Goal: Task Accomplishment & Management: Manage account settings

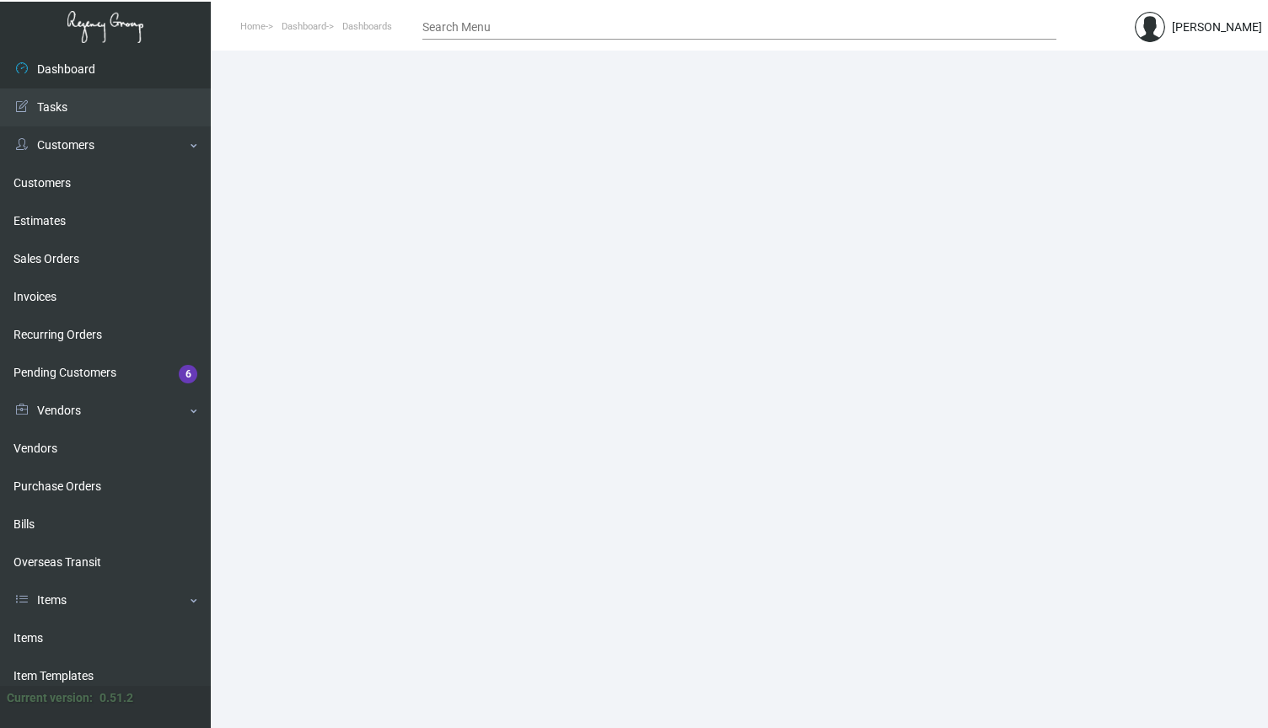
click at [1165, 24] on img at bounding box center [1150, 27] width 30 height 30
click at [1182, 73] on icon at bounding box center [1182, 75] width 8 height 12
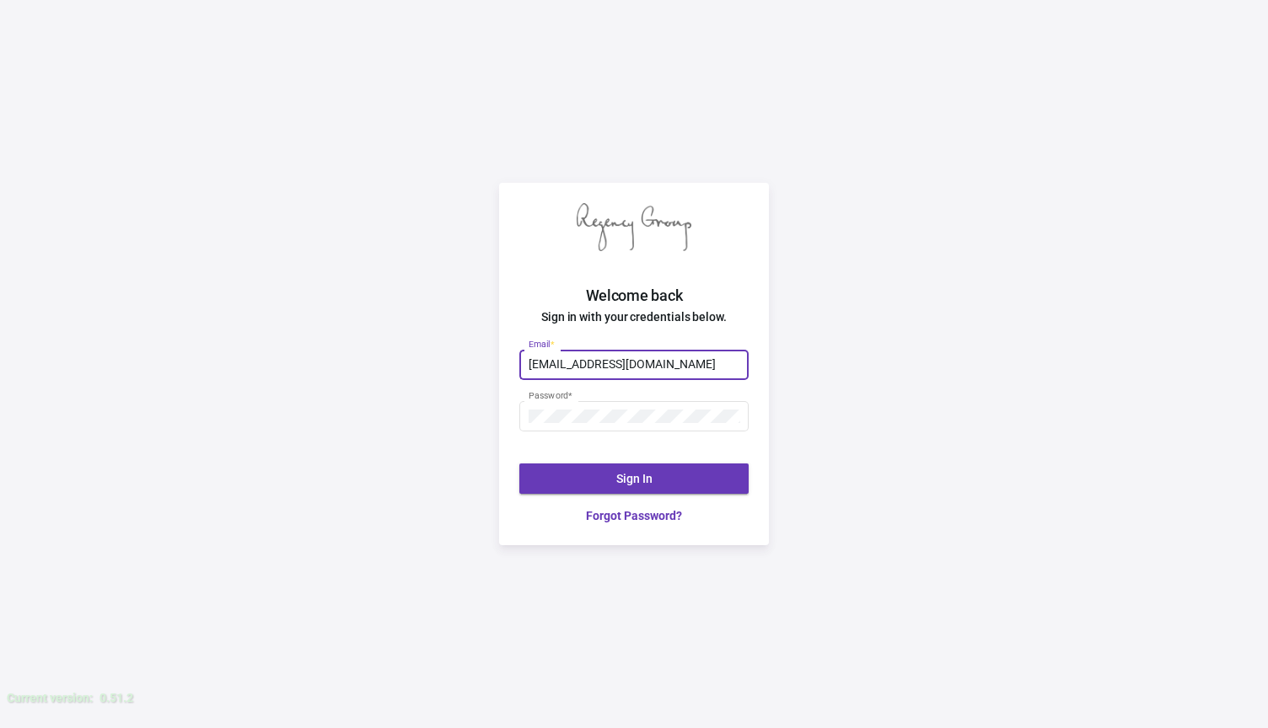
click at [550, 365] on input "[EMAIL_ADDRESS][DOMAIN_NAME]" at bounding box center [635, 364] width 212 height 13
type input "[EMAIL_ADDRESS][DOMAIN_NAME]"
click at [460, 471] on div "Welcome back Sign in with your credentials below. [EMAIL_ADDRESS][DOMAIN_NAME] …" at bounding box center [634, 364] width 1268 height 728
click at [592, 467] on button "Sign In" at bounding box center [633, 479] width 229 height 30
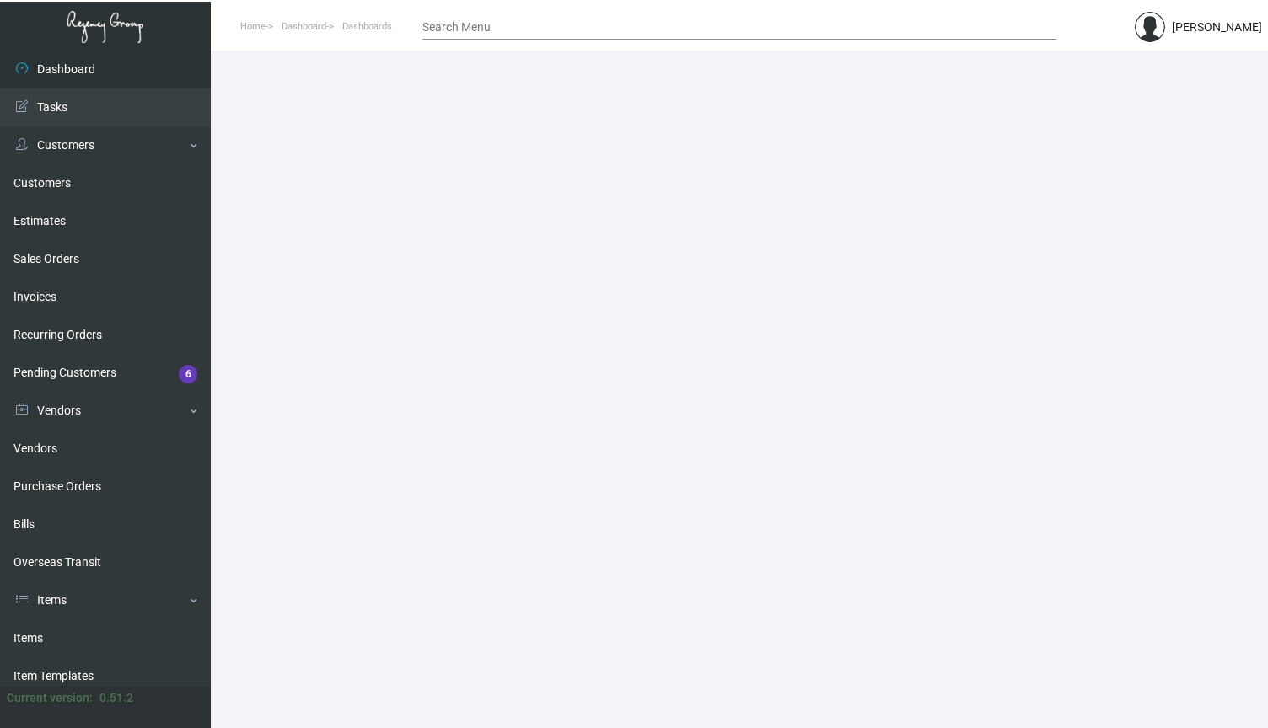
click at [1203, 30] on div "[PERSON_NAME]" at bounding box center [1217, 28] width 90 height 18
click at [1165, 38] on img at bounding box center [1150, 27] width 30 height 30
click at [1181, 38] on div at bounding box center [634, 364] width 1268 height 728
click at [66, 102] on link "Tasks" at bounding box center [105, 108] width 211 height 38
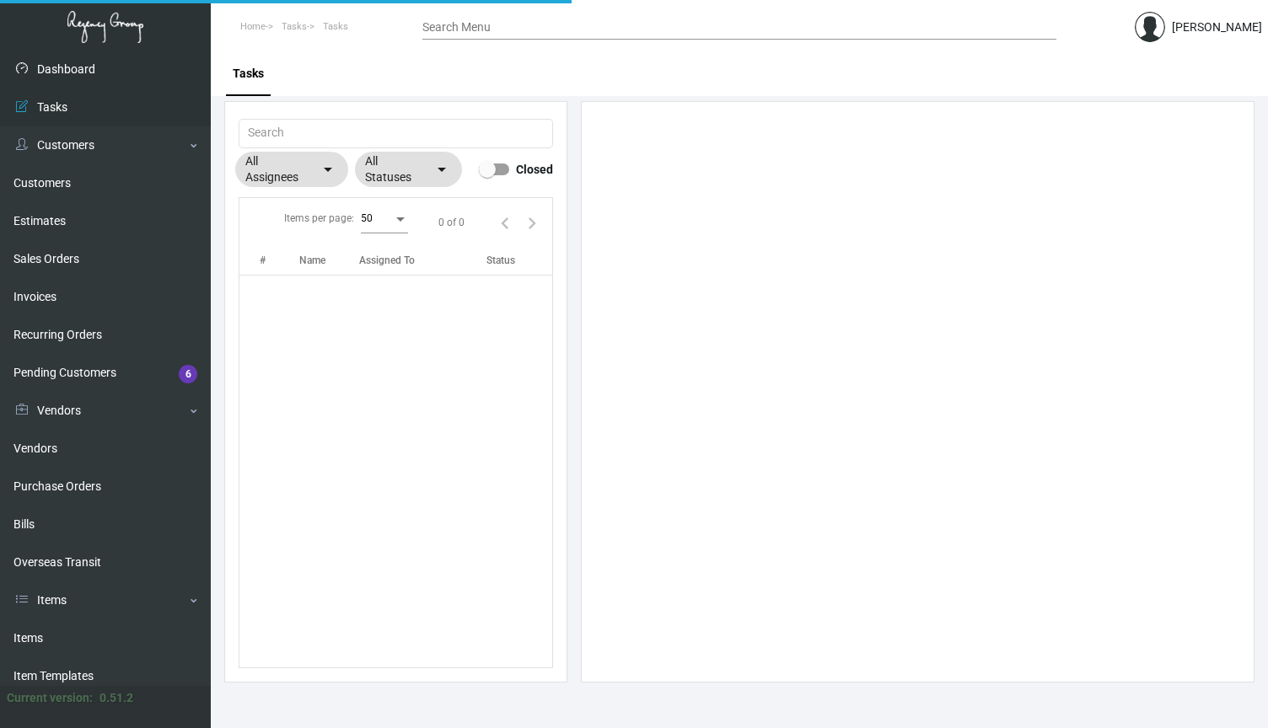
click at [64, 74] on link "Dashboard" at bounding box center [105, 70] width 211 height 38
